Goal: Task Accomplishment & Management: Use online tool/utility

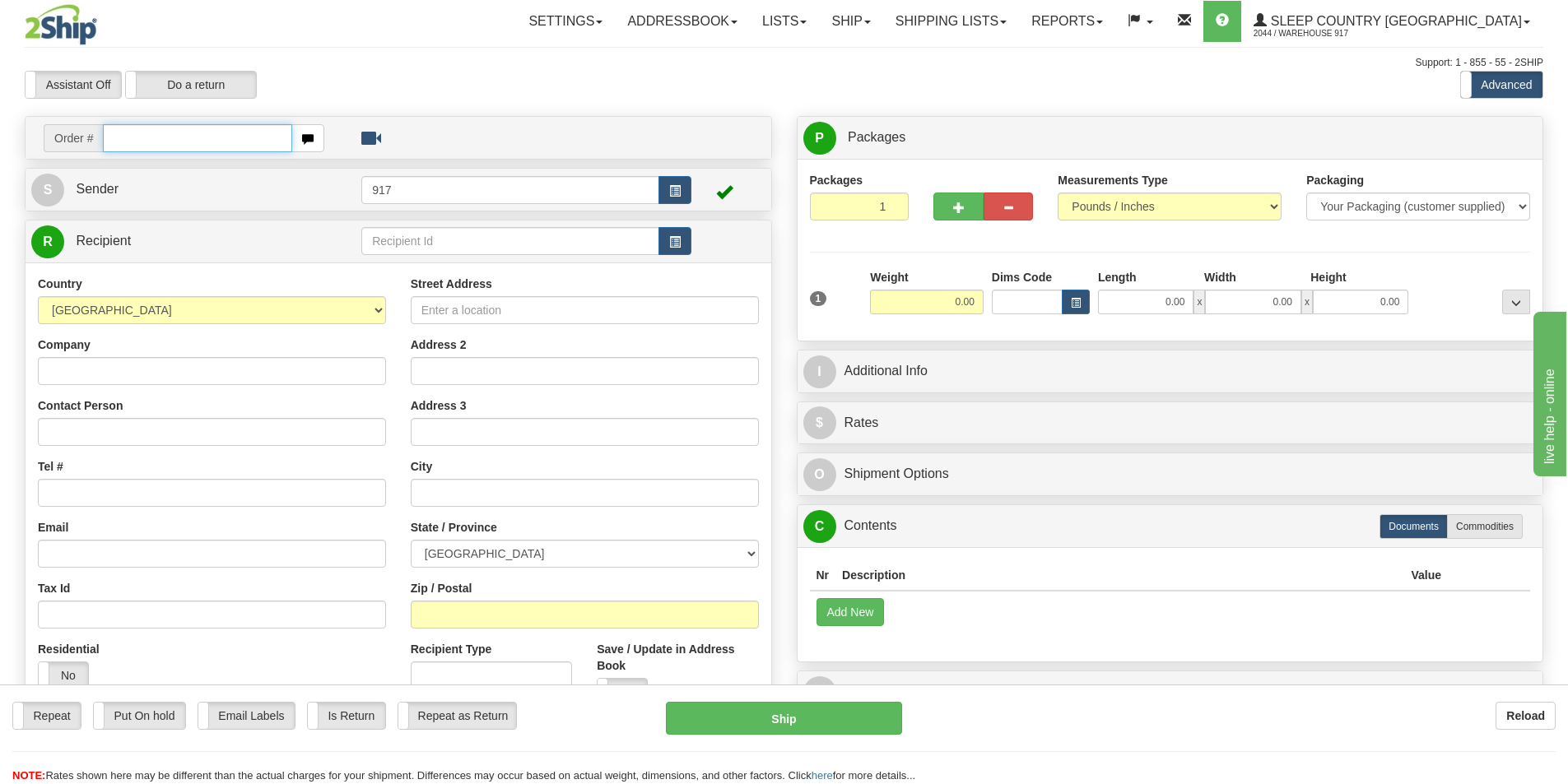
click at [230, 149] on input "text" at bounding box center [197, 138] width 189 height 28
paste input "9000I116008"
type input "9000I116008"
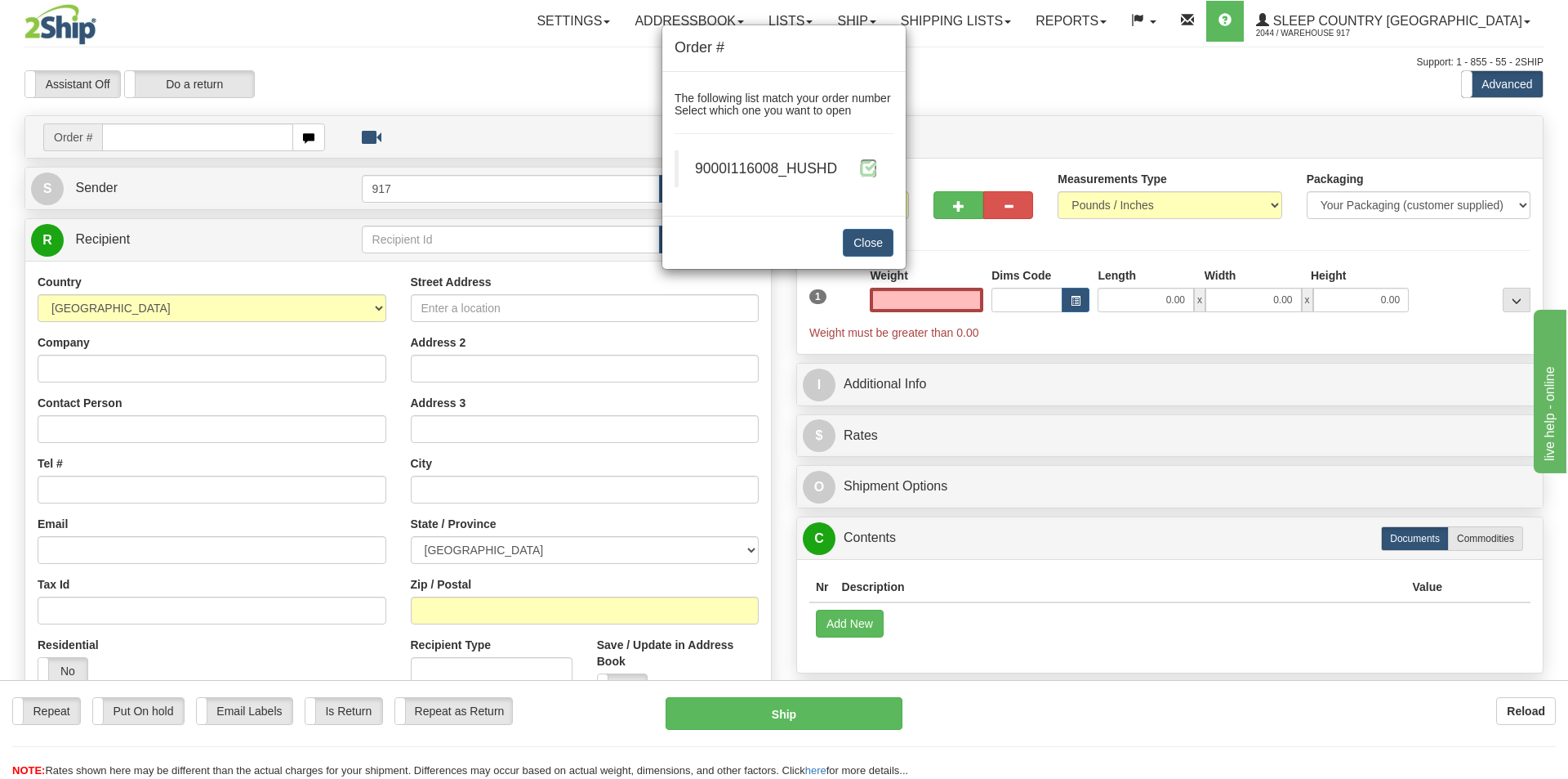
type input "0.00"
click at [862, 168] on span at bounding box center [868, 167] width 17 height 17
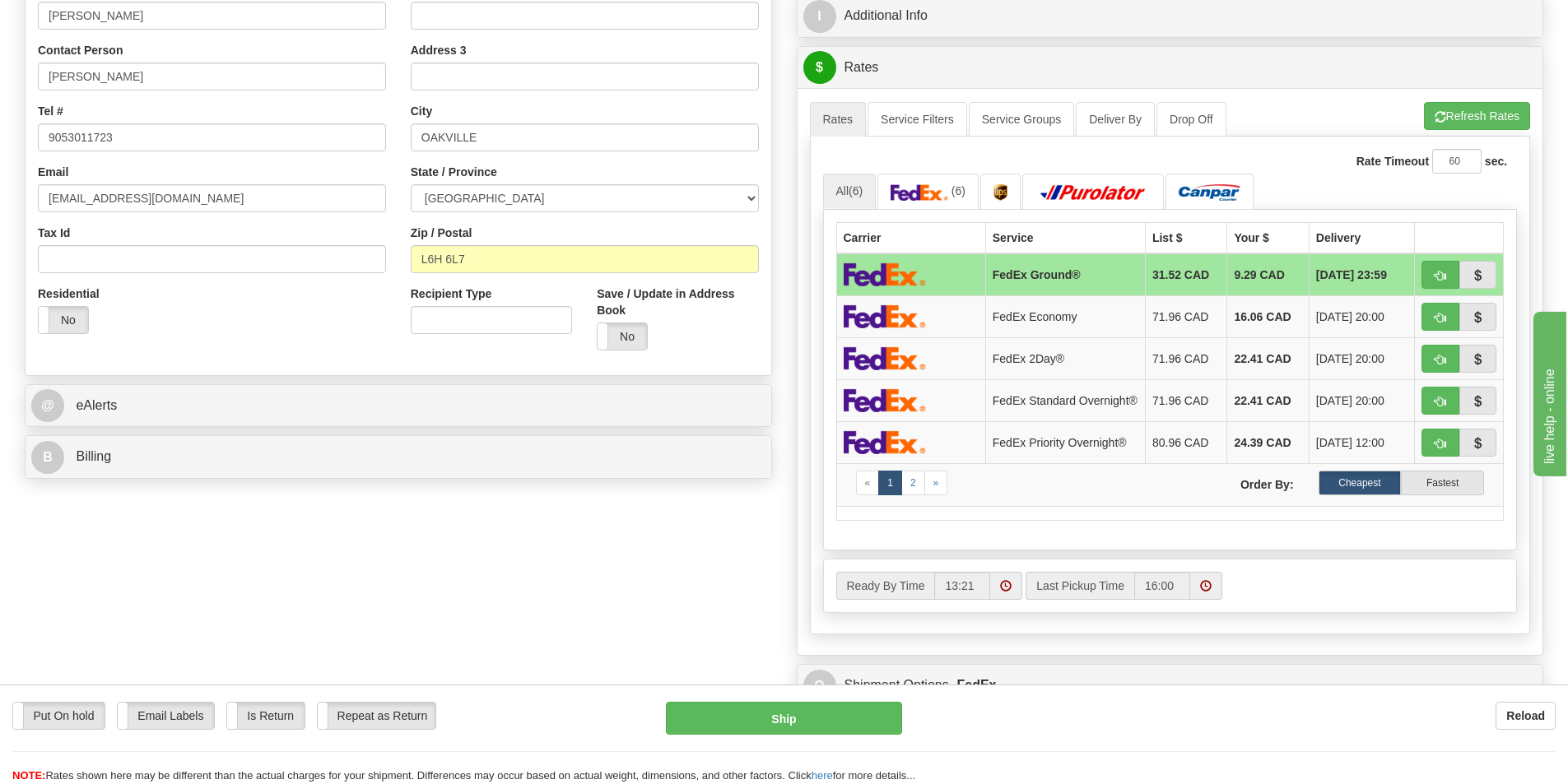
scroll to position [164, 0]
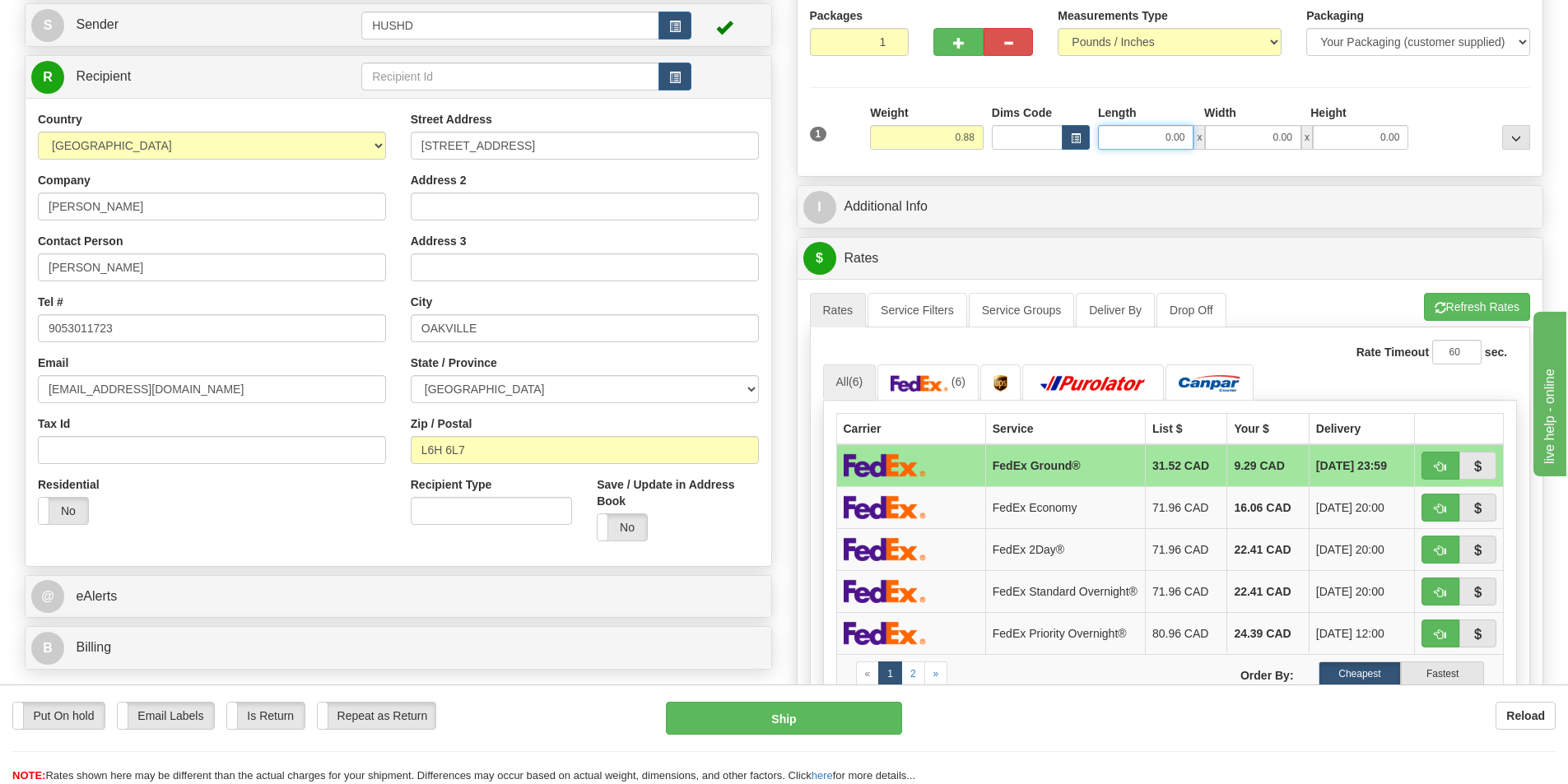
click at [1134, 141] on input "0.00" at bounding box center [1146, 137] width 96 height 25
type input "9.00"
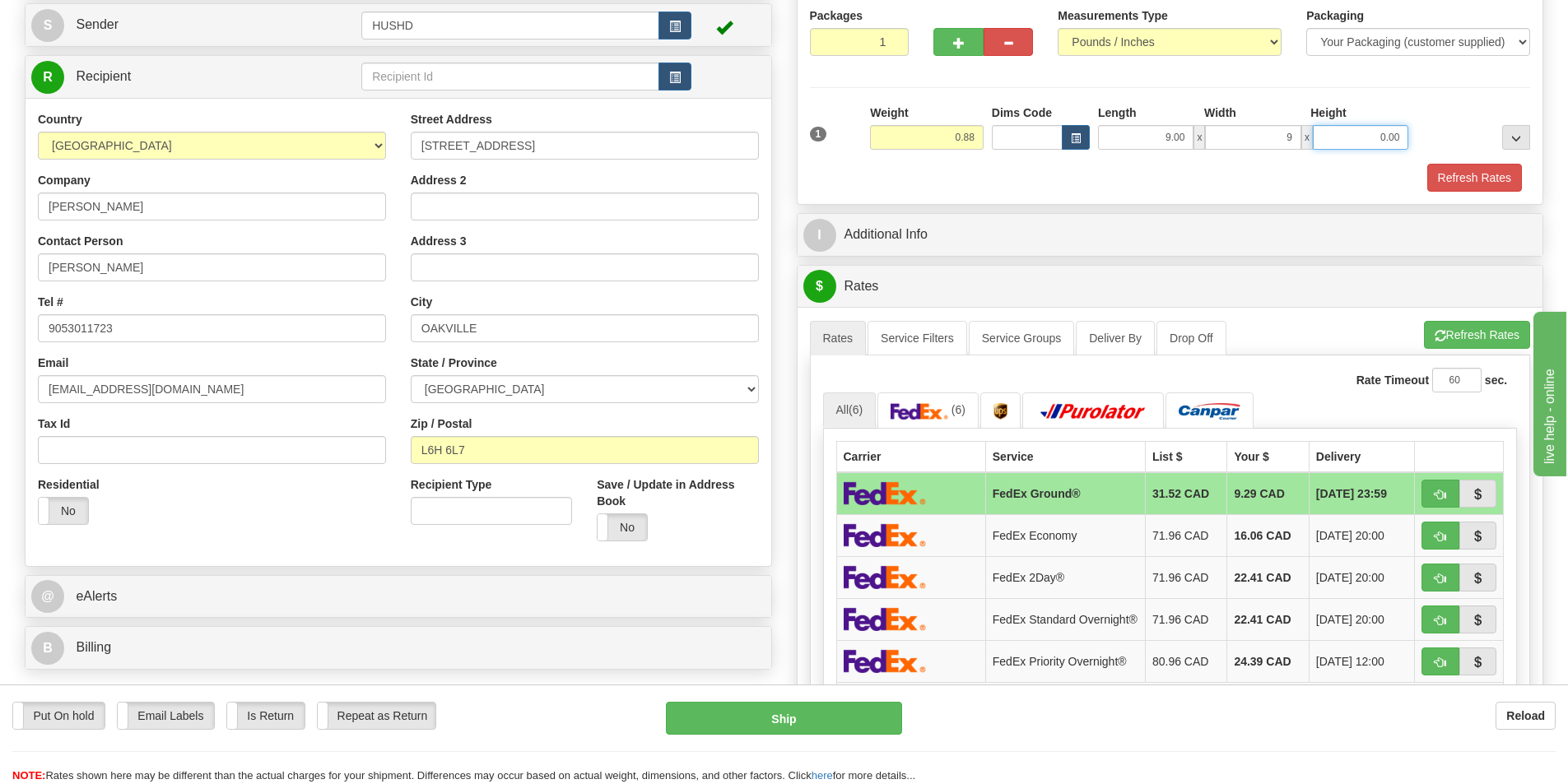
type input "9.00"
type input "2.00"
click at [1115, 203] on div "Packages 1 1 Measurements Type" at bounding box center [1170, 98] width 746 height 210
click at [1463, 184] on button "Refresh Rates" at bounding box center [1474, 178] width 95 height 28
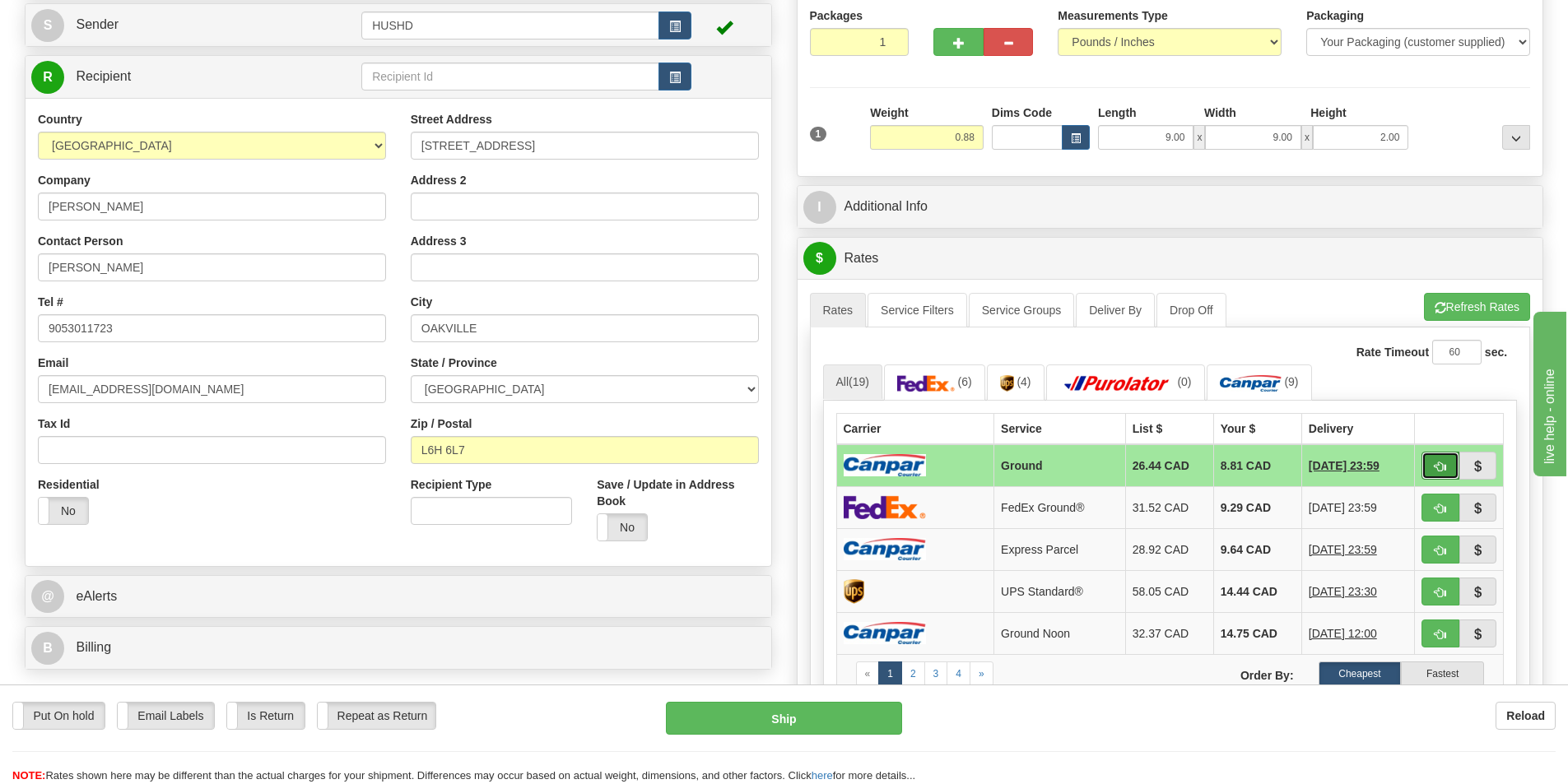
click at [1424, 468] on button "button" at bounding box center [1441, 466] width 38 height 28
type input "1"
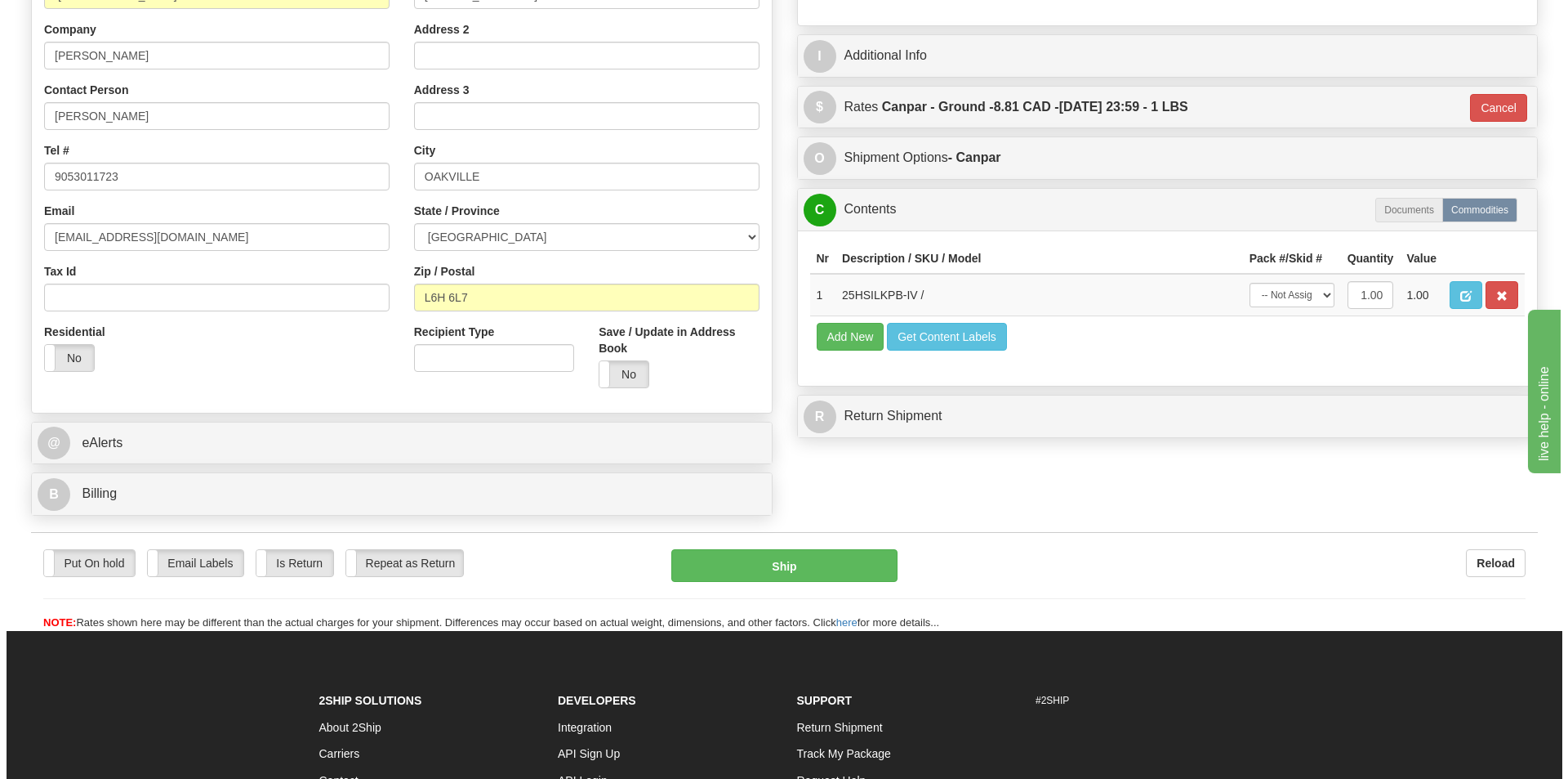
scroll to position [327, 0]
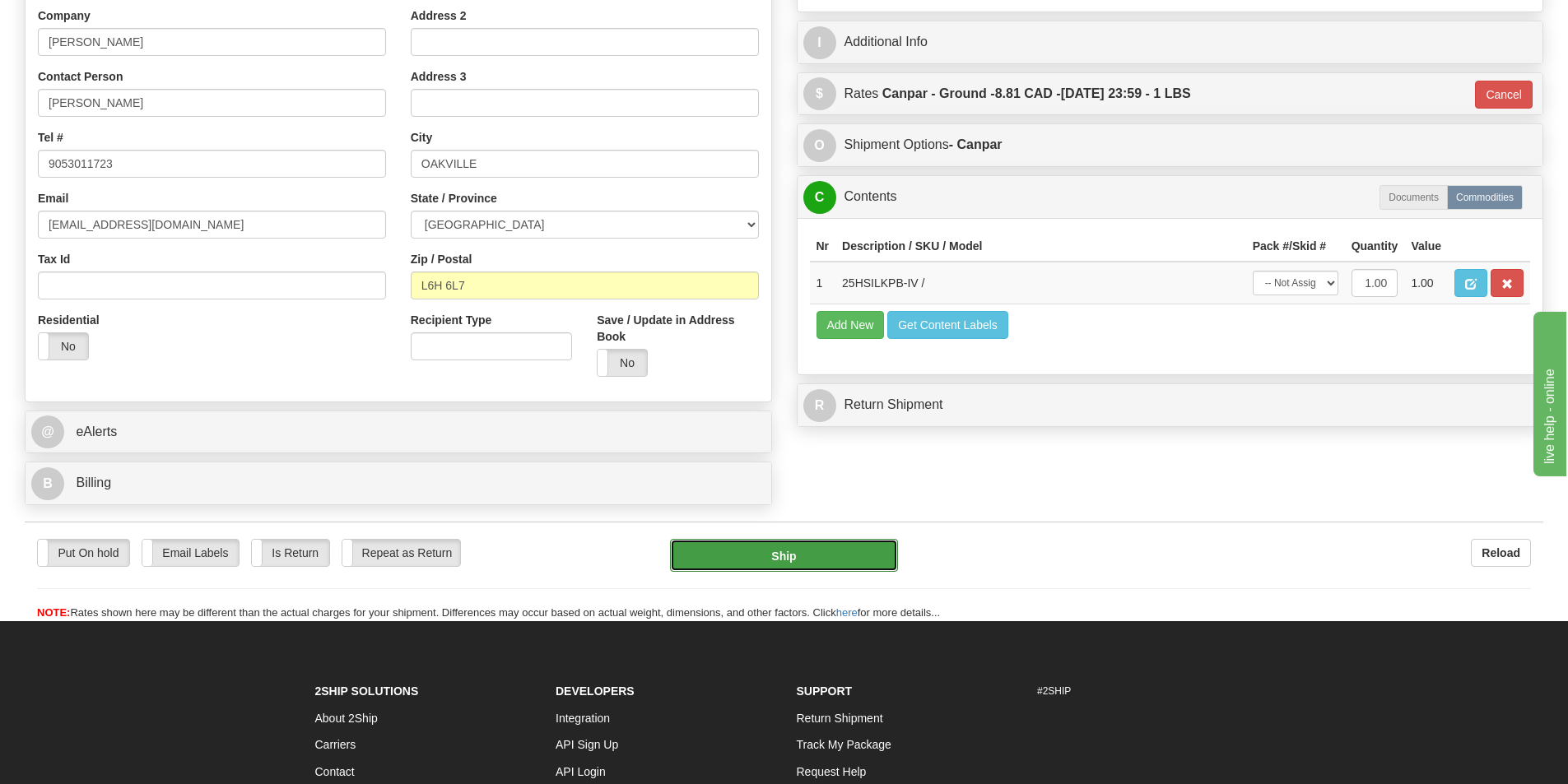
click at [812, 566] on button "Ship" at bounding box center [784, 554] width 228 height 33
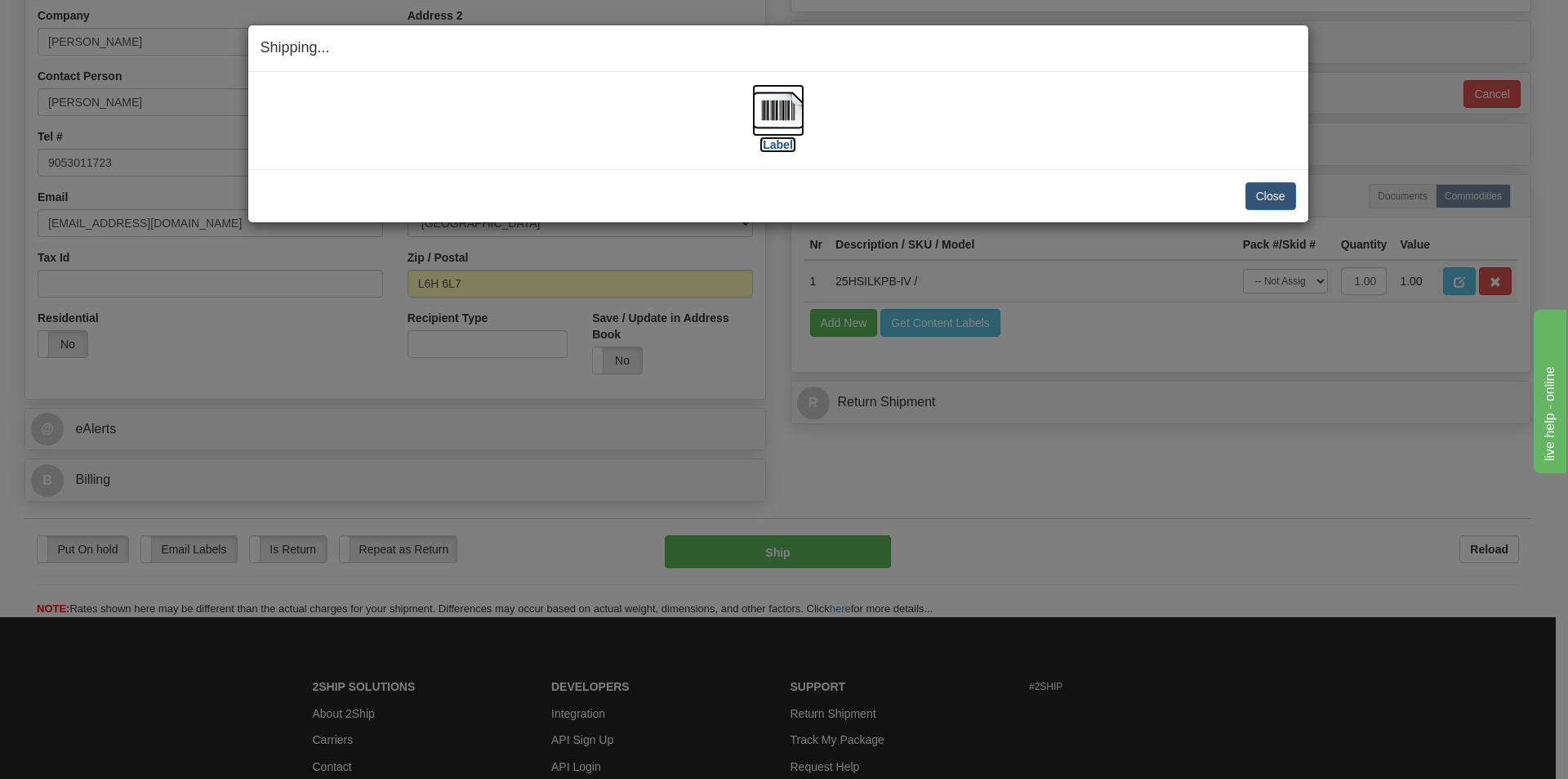
click at [784, 112] on img at bounding box center [778, 110] width 52 height 52
click at [1260, 199] on button "Close" at bounding box center [1271, 196] width 50 height 28
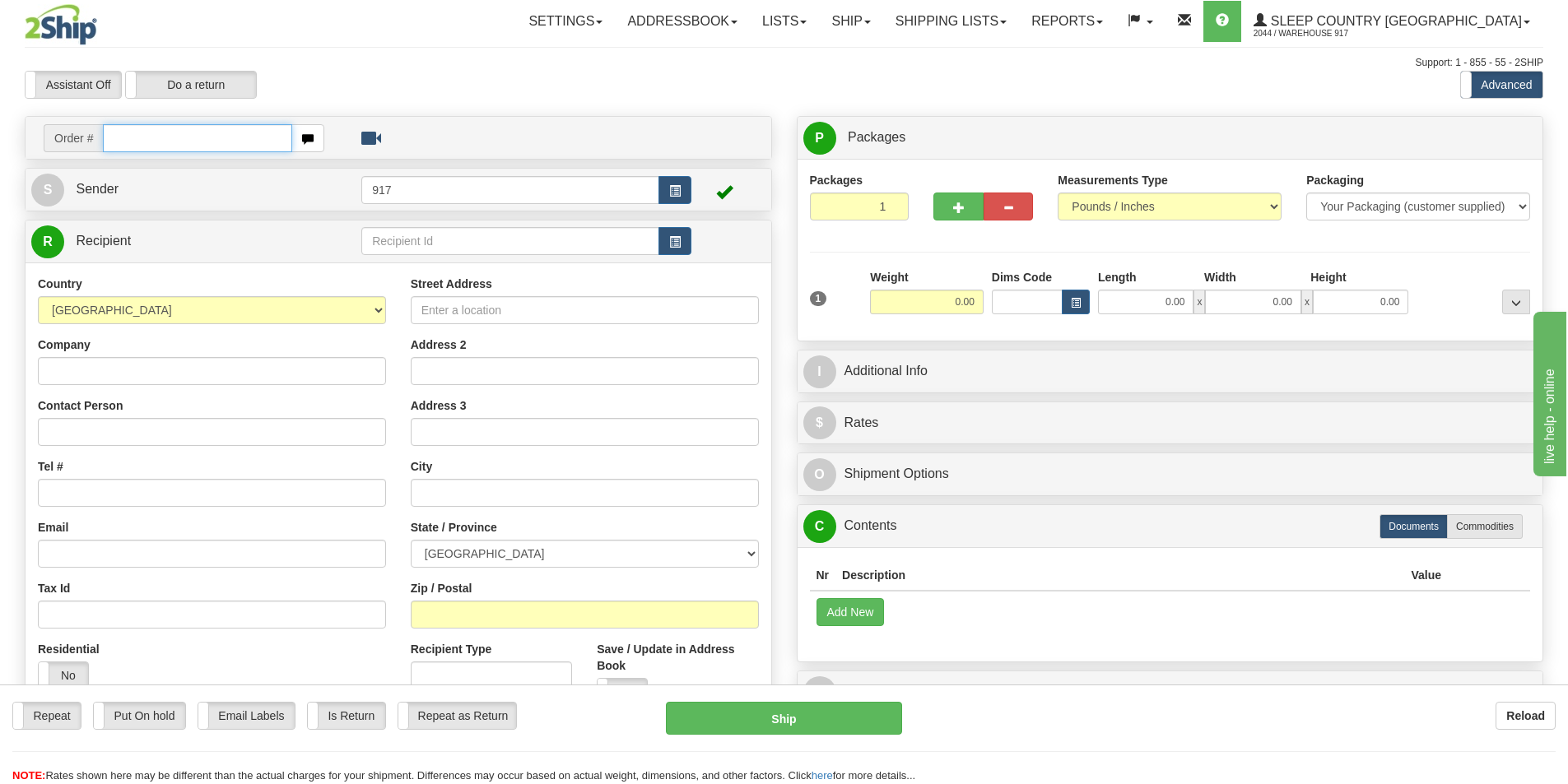
click at [233, 138] on input "text" at bounding box center [197, 138] width 189 height 28
paste input "9007I115245"
type input "9007I115245"
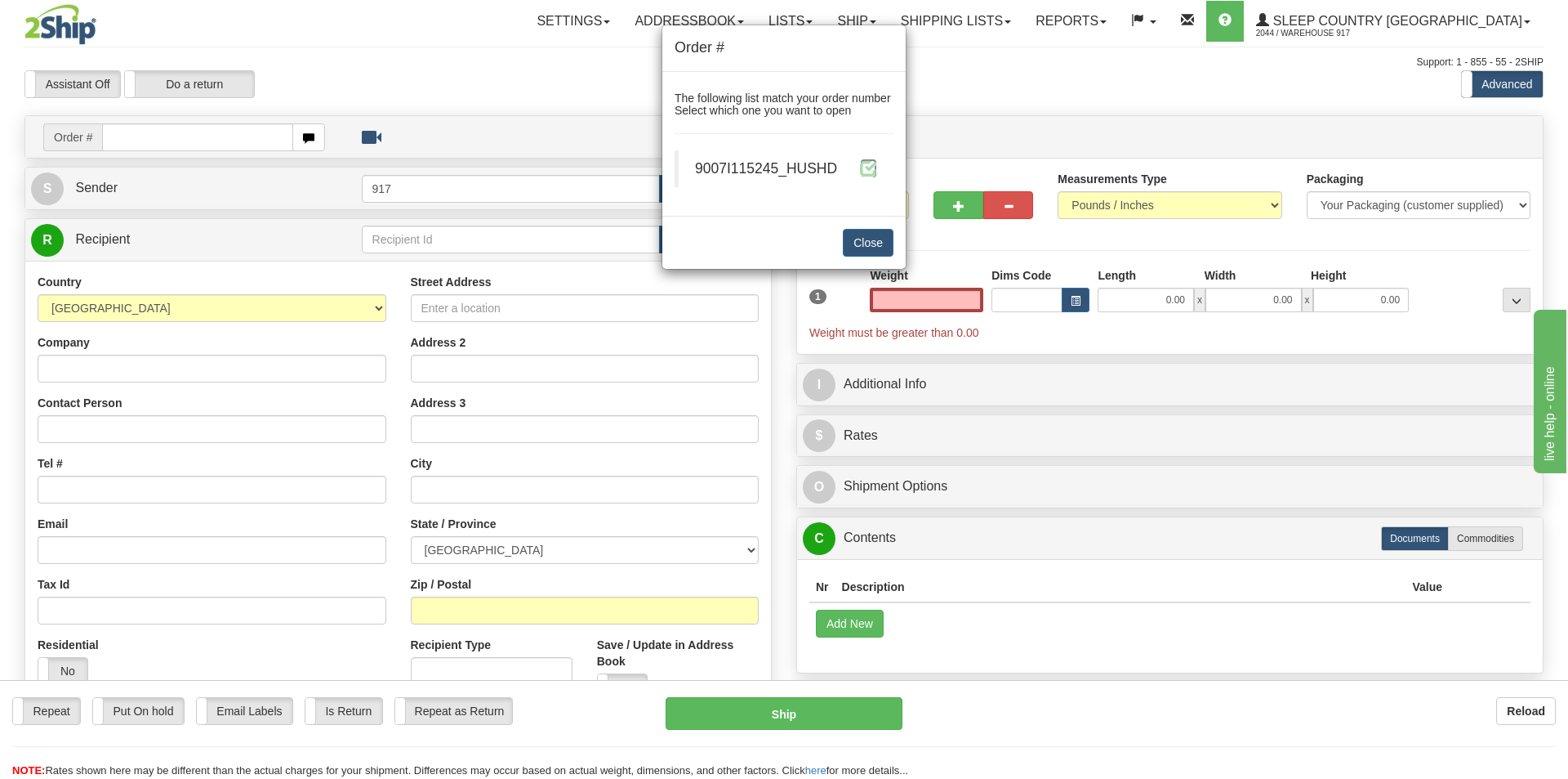
type input "0.00"
click at [874, 163] on span at bounding box center [868, 167] width 17 height 17
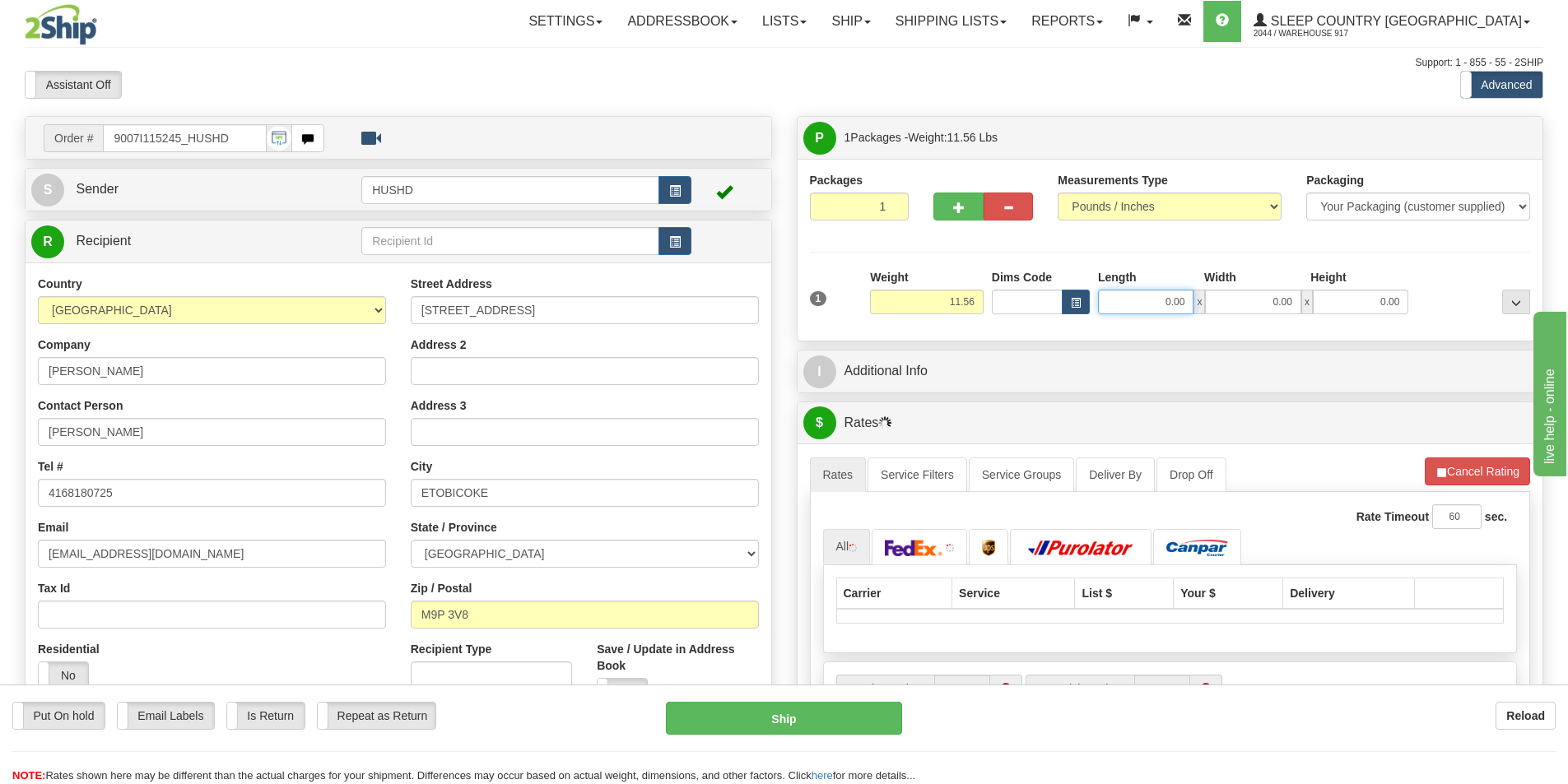
click at [1142, 298] on input "0.00" at bounding box center [1146, 301] width 96 height 25
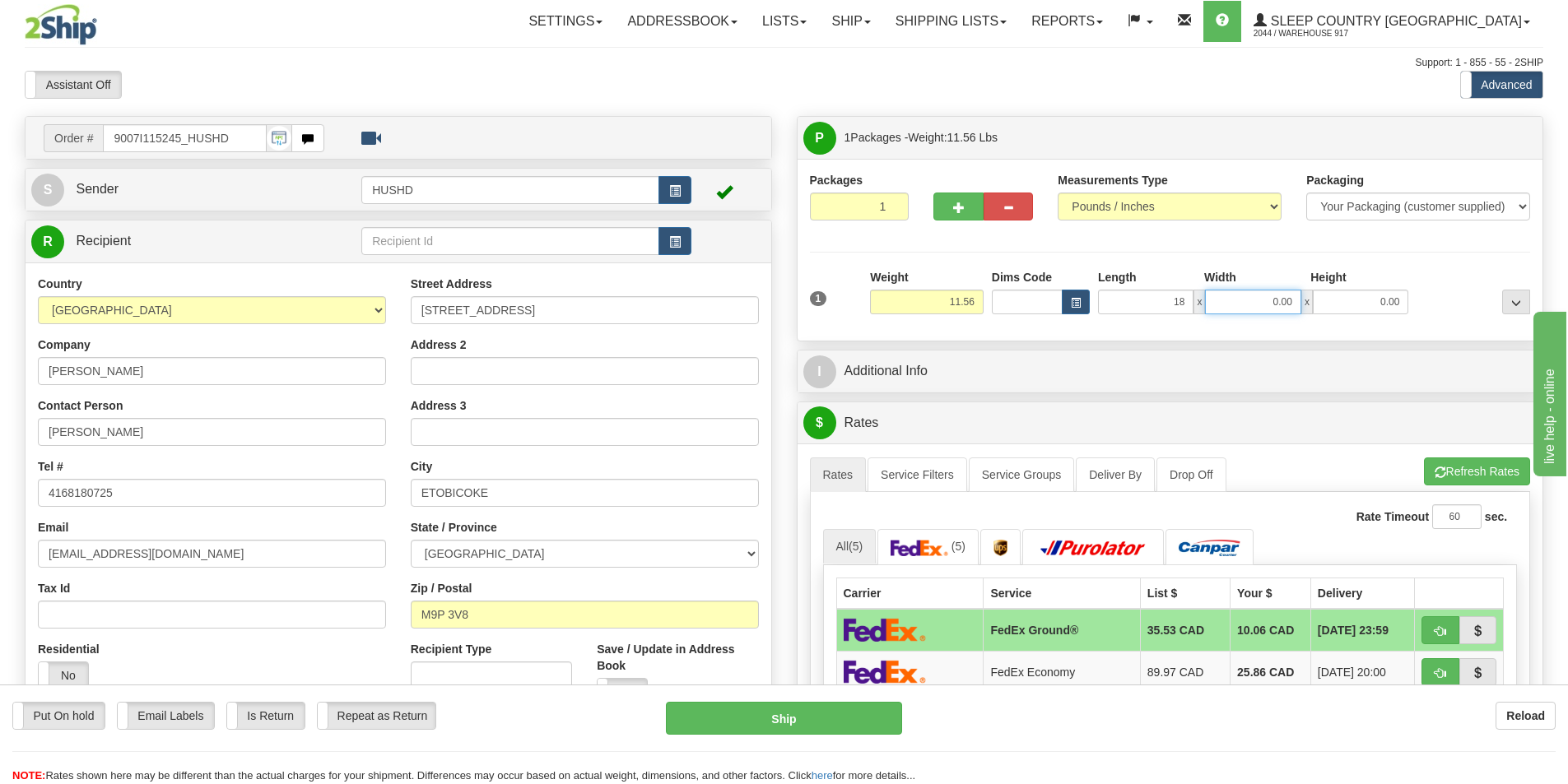
type input "18.00"
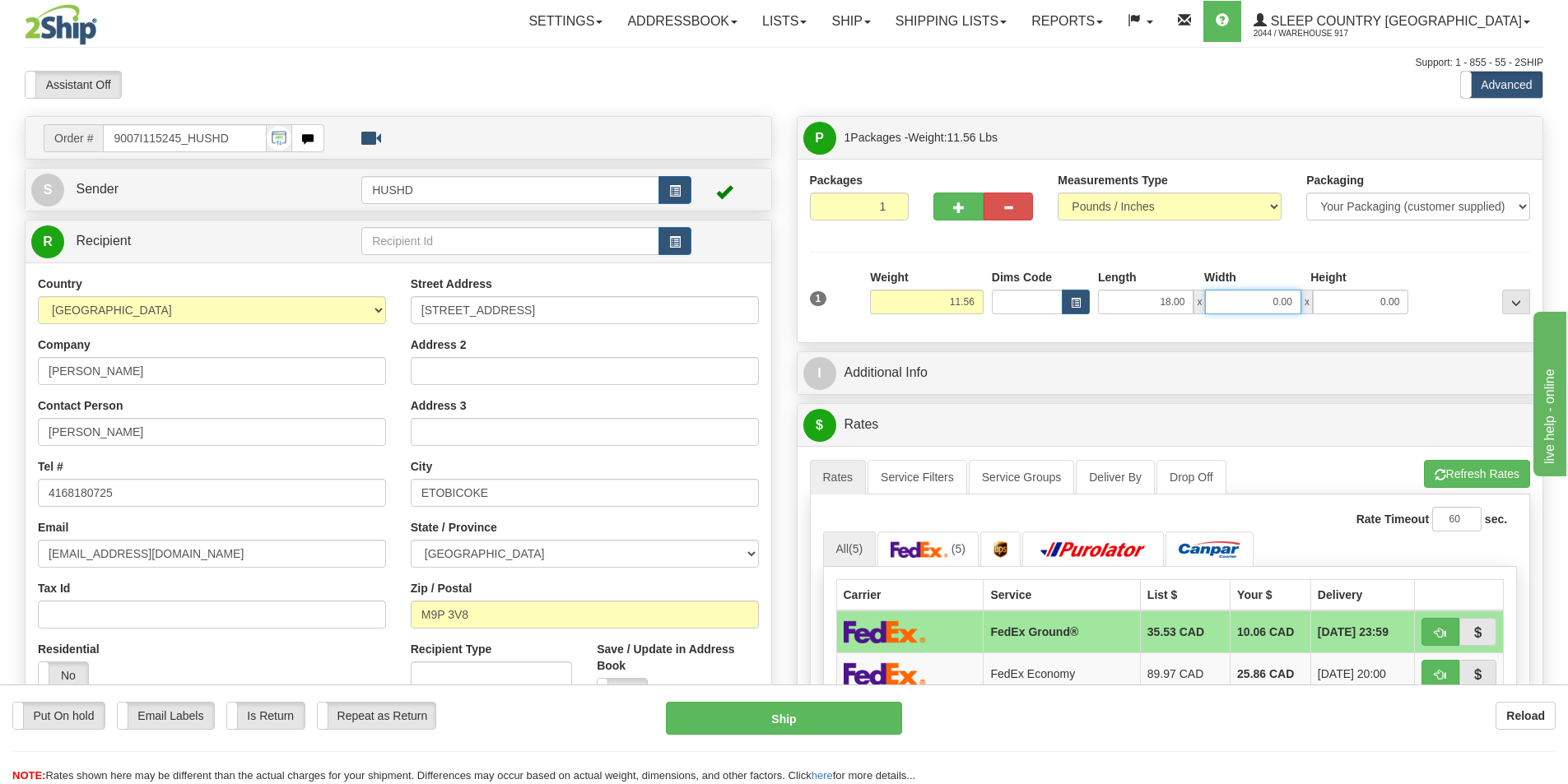
click at [1265, 297] on input "0.00" at bounding box center [1252, 301] width 96 height 25
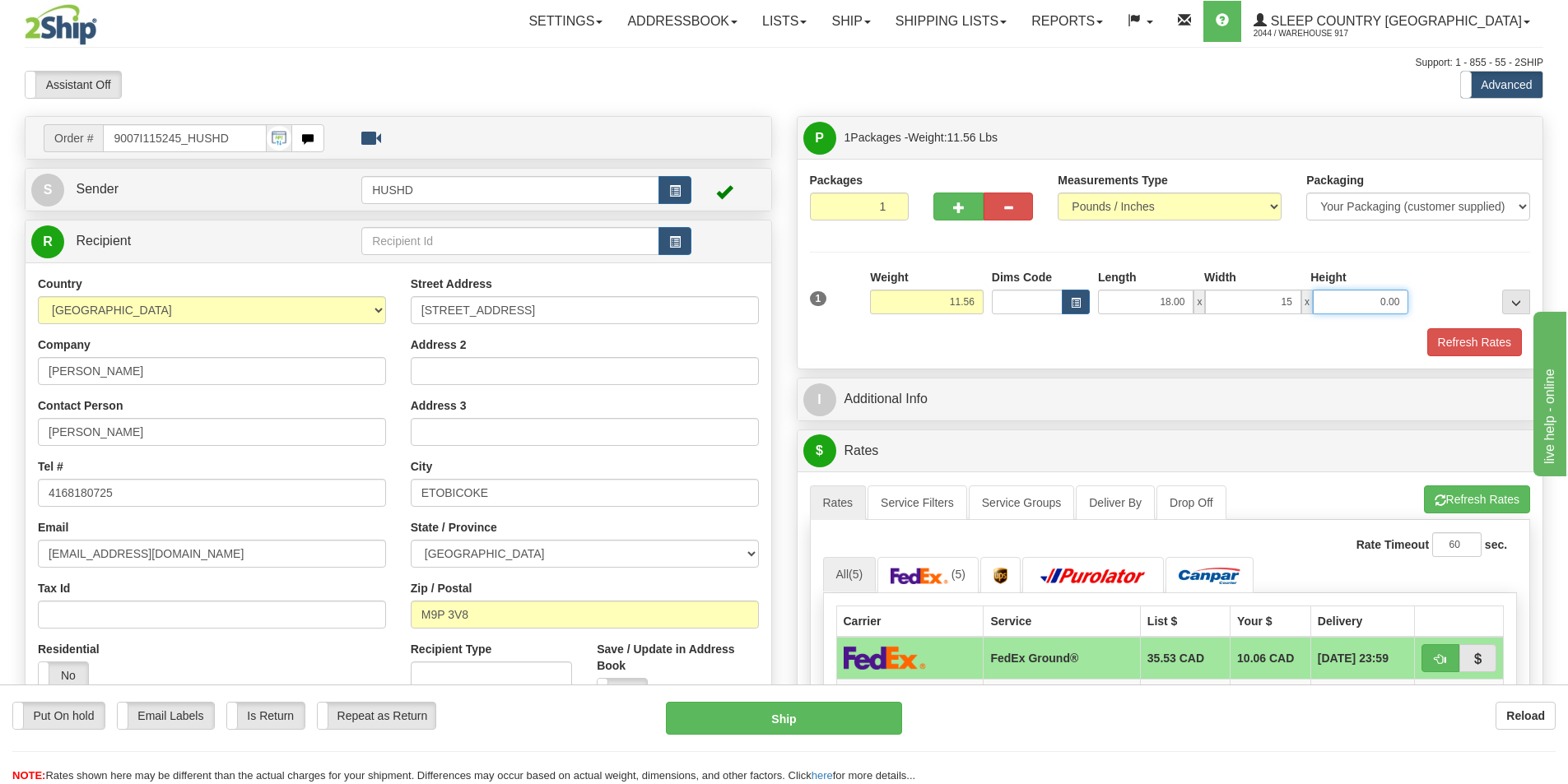
type input "15.00"
click at [1373, 302] on input "0.00" at bounding box center [1361, 301] width 96 height 25
type input "12.00"
click at [1432, 353] on button "Refresh Rates" at bounding box center [1474, 342] width 95 height 28
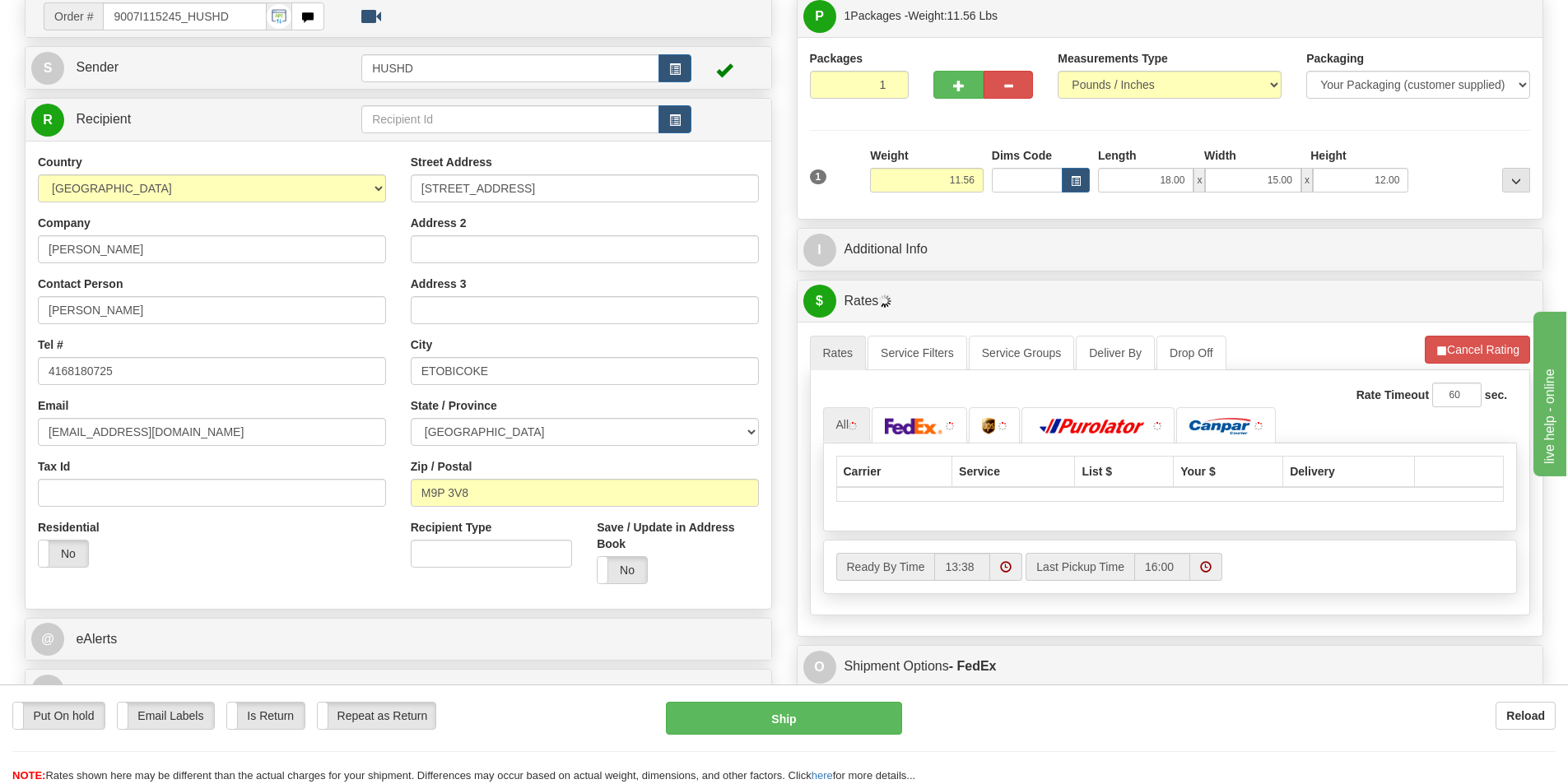
scroll to position [164, 0]
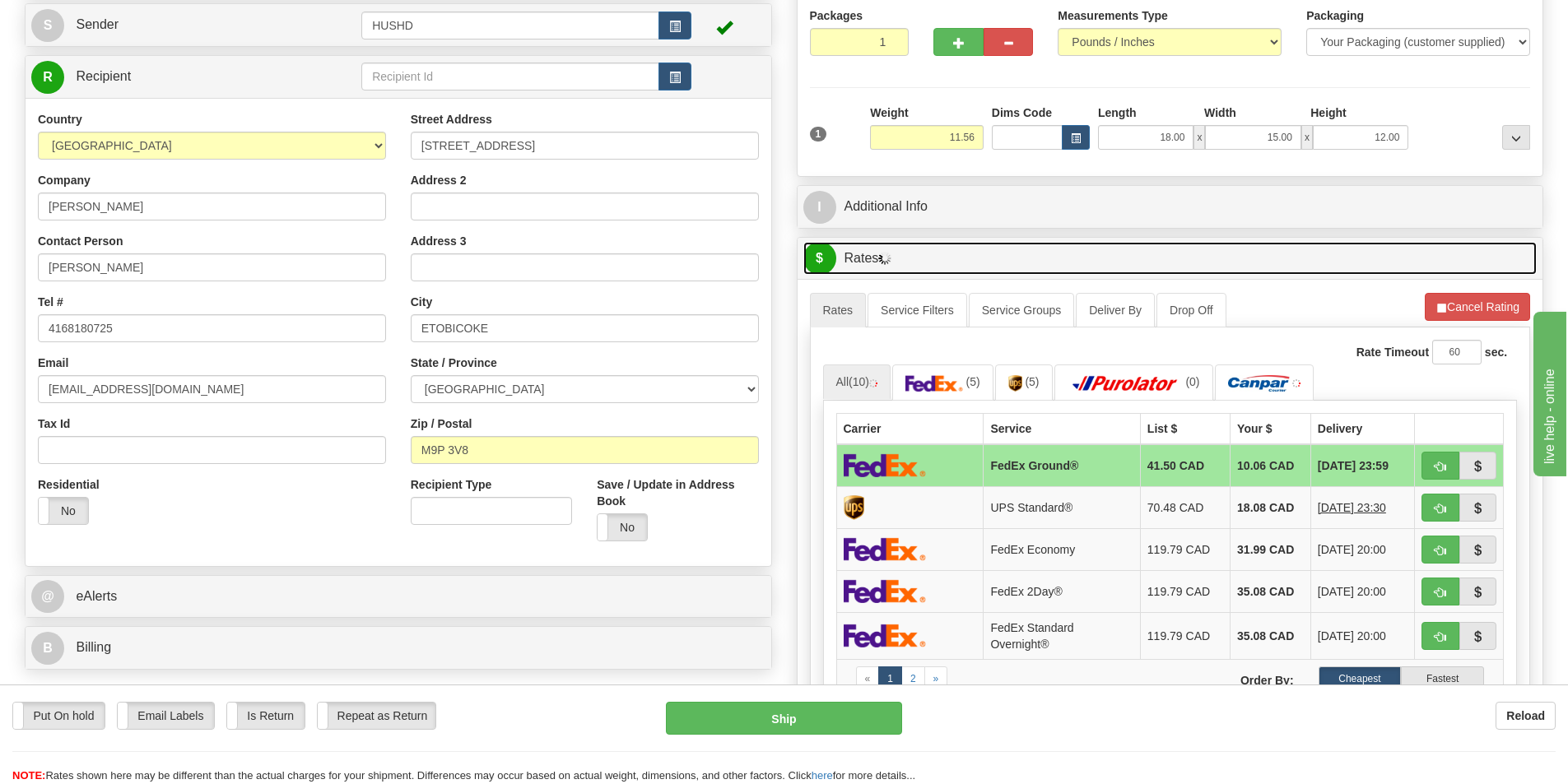
drag, startPoint x: 1423, startPoint y: 357, endPoint x: 1323, endPoint y: 245, distance: 150.1
click at [1323, 245] on link "$ Rates" at bounding box center [1170, 259] width 734 height 34
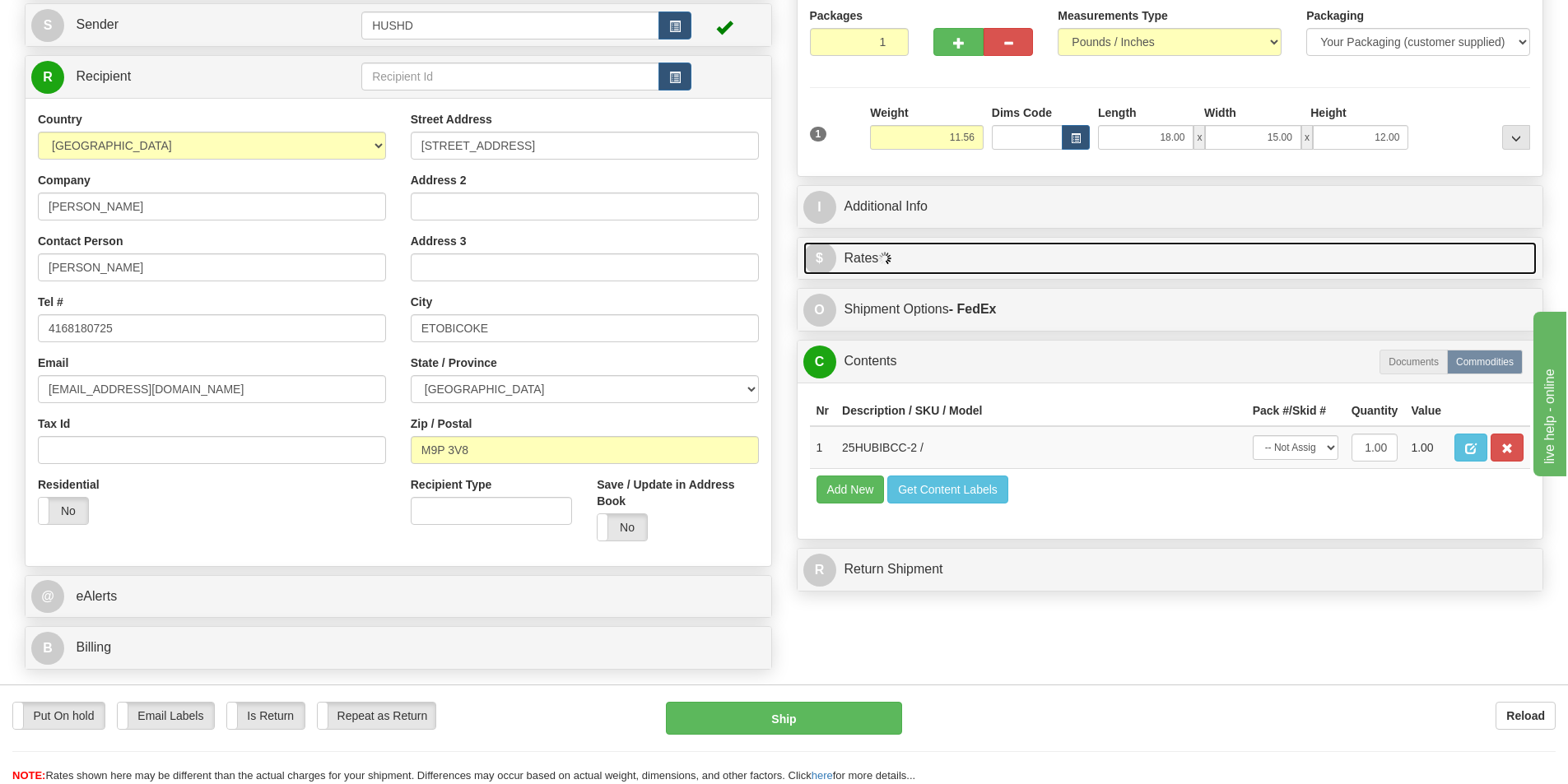
click at [1323, 245] on link "$ Rates" at bounding box center [1170, 259] width 734 height 34
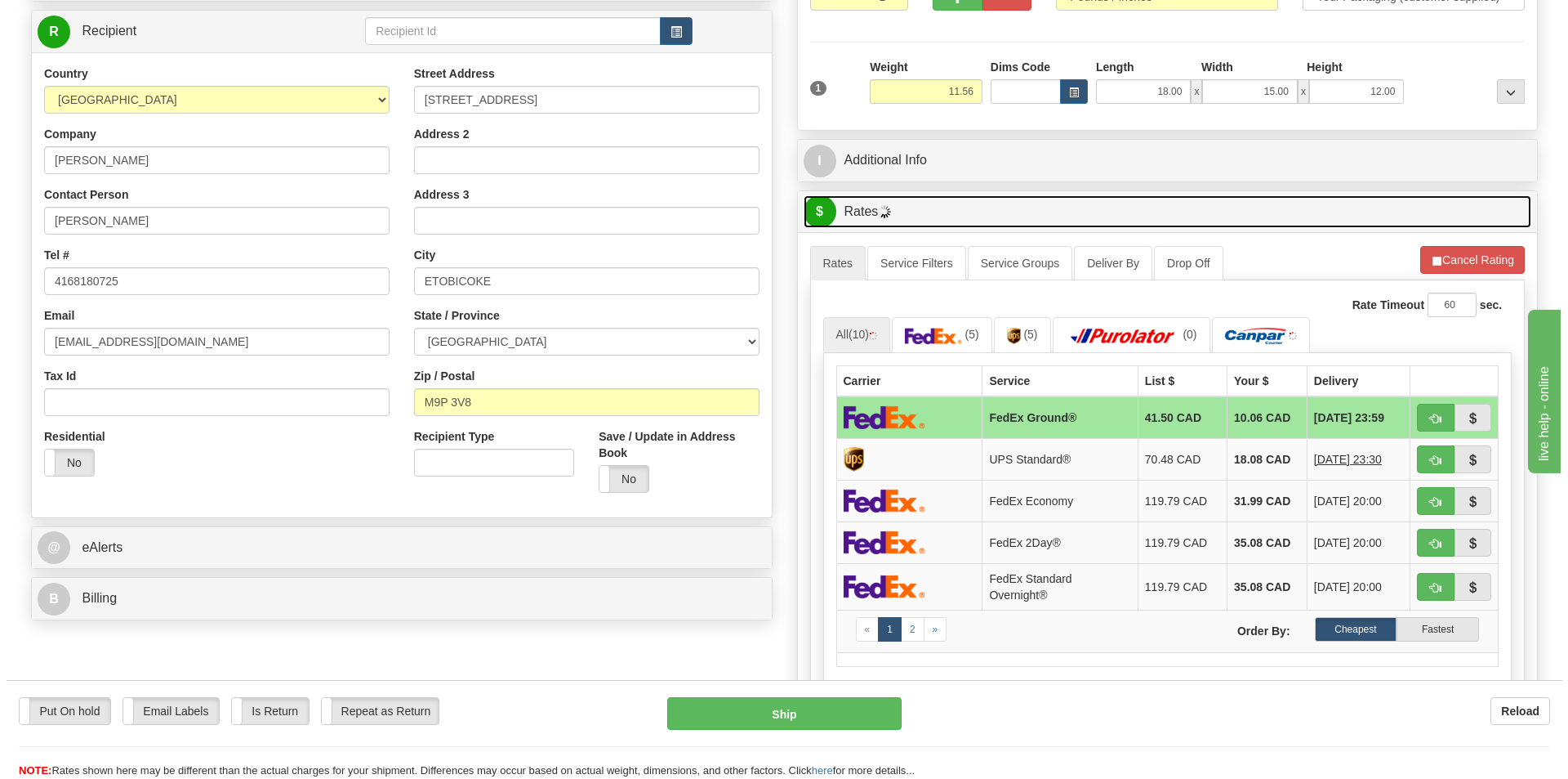
scroll to position [245, 0]
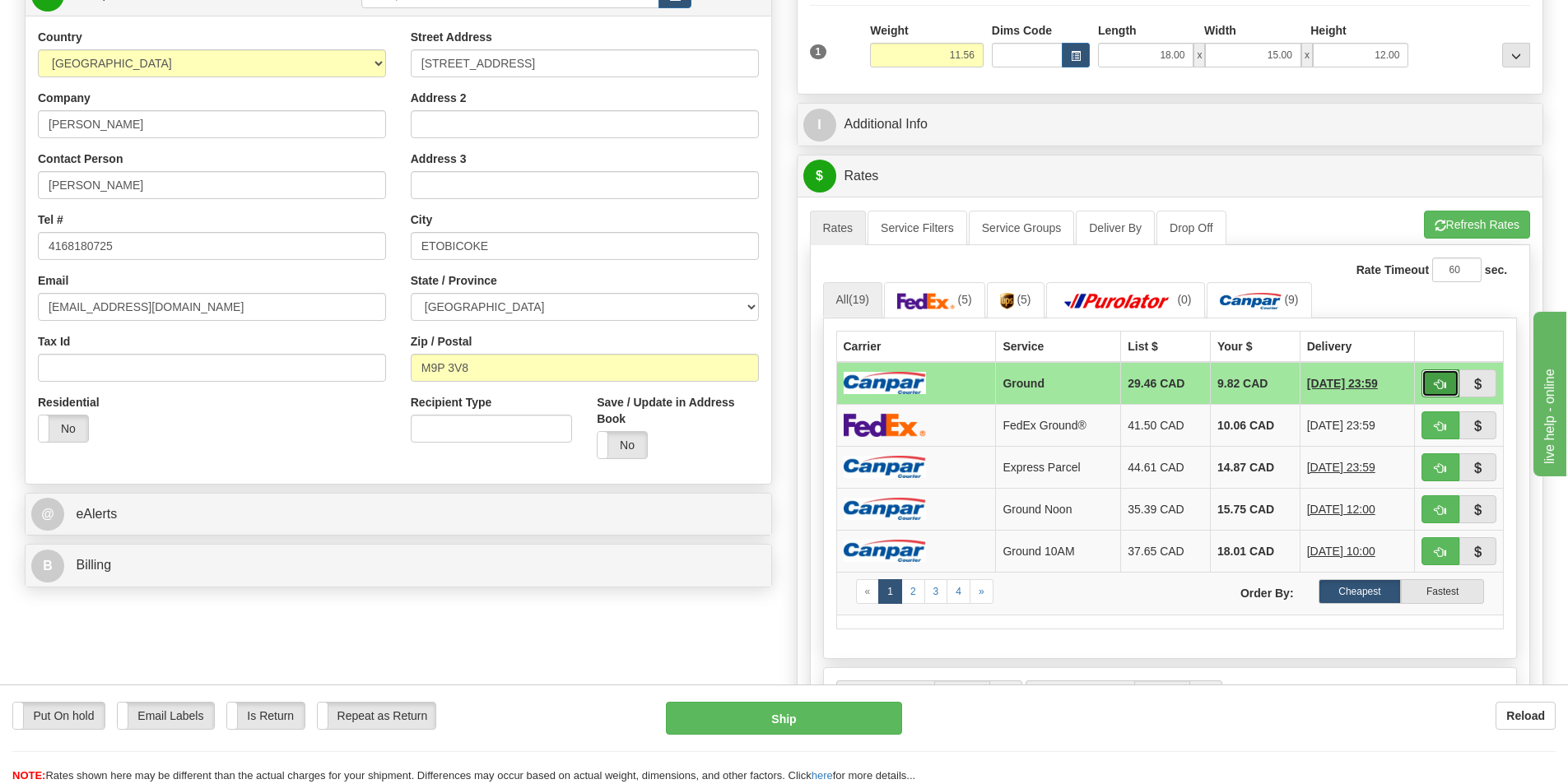
click at [1449, 379] on button "button" at bounding box center [1441, 383] width 38 height 28
type input "1"
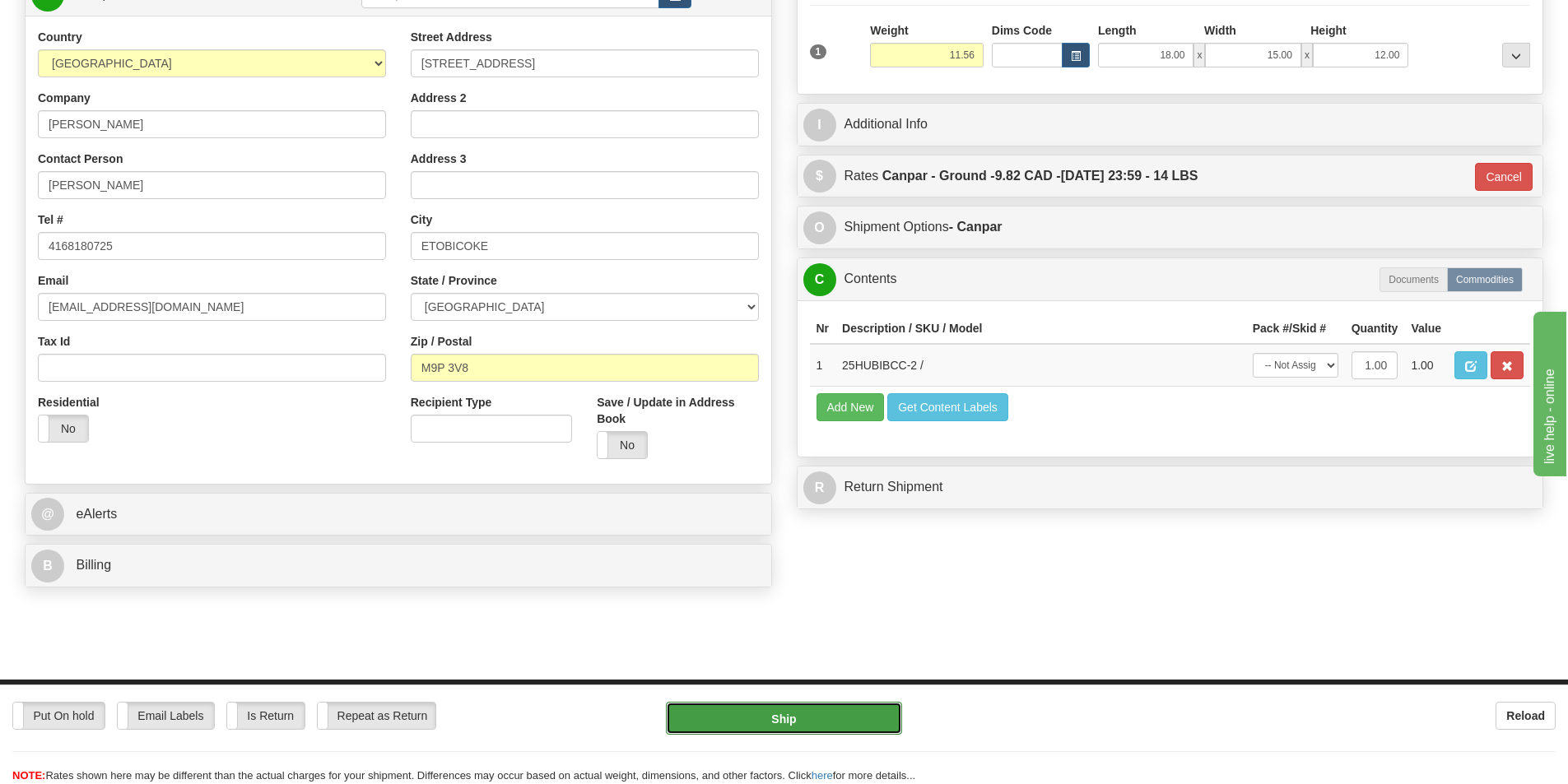
click at [824, 716] on button "Ship" at bounding box center [784, 717] width 236 height 33
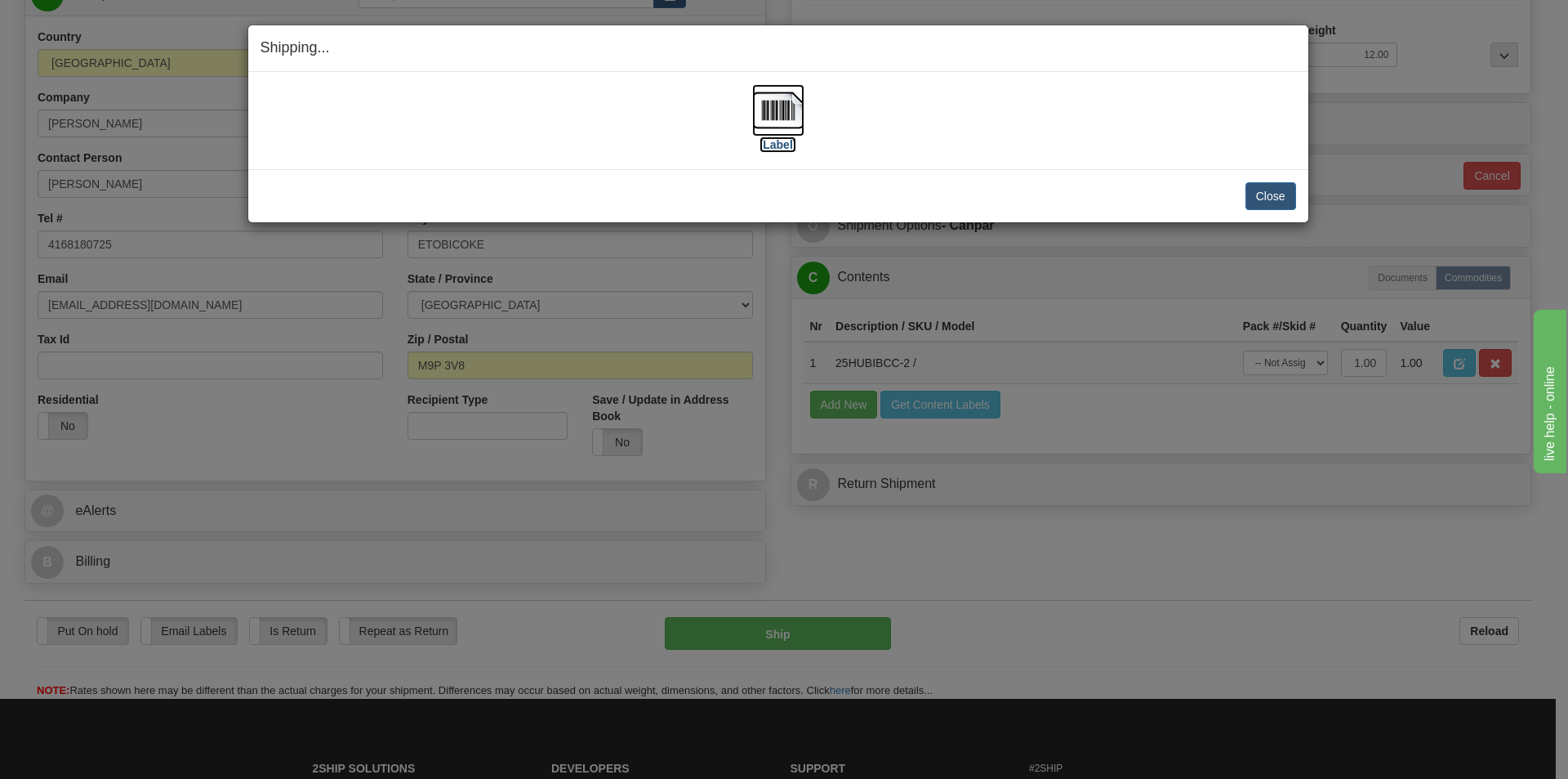
click at [772, 103] on img at bounding box center [778, 110] width 52 height 52
click at [1301, 207] on div "Close Cancel Cancel Shipment and Quit Pickup Quit Pickup ONLY" at bounding box center [778, 196] width 1060 height 53
click at [1285, 204] on button "Close" at bounding box center [1271, 196] width 50 height 28
